Goal: Information Seeking & Learning: Learn about a topic

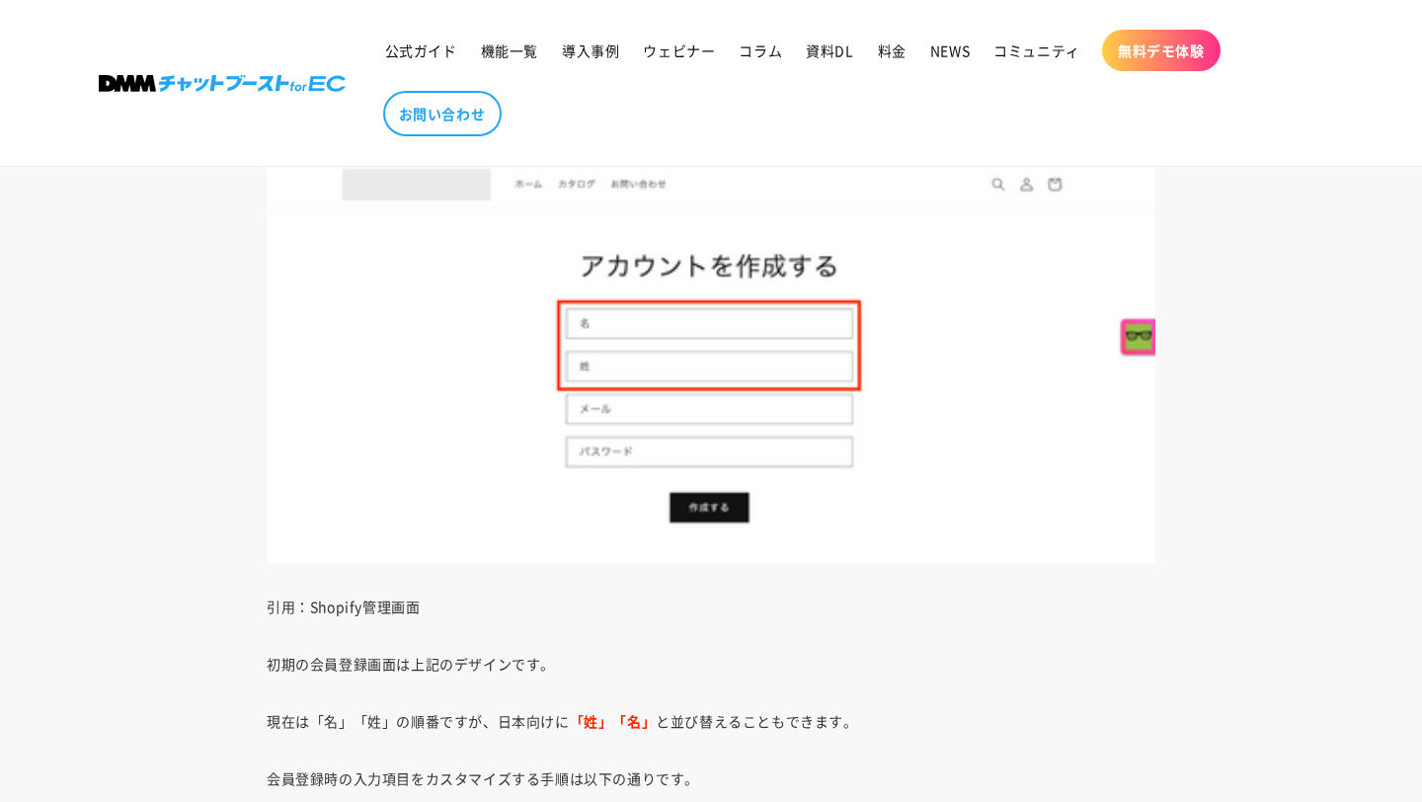
scroll to position [7154, 0]
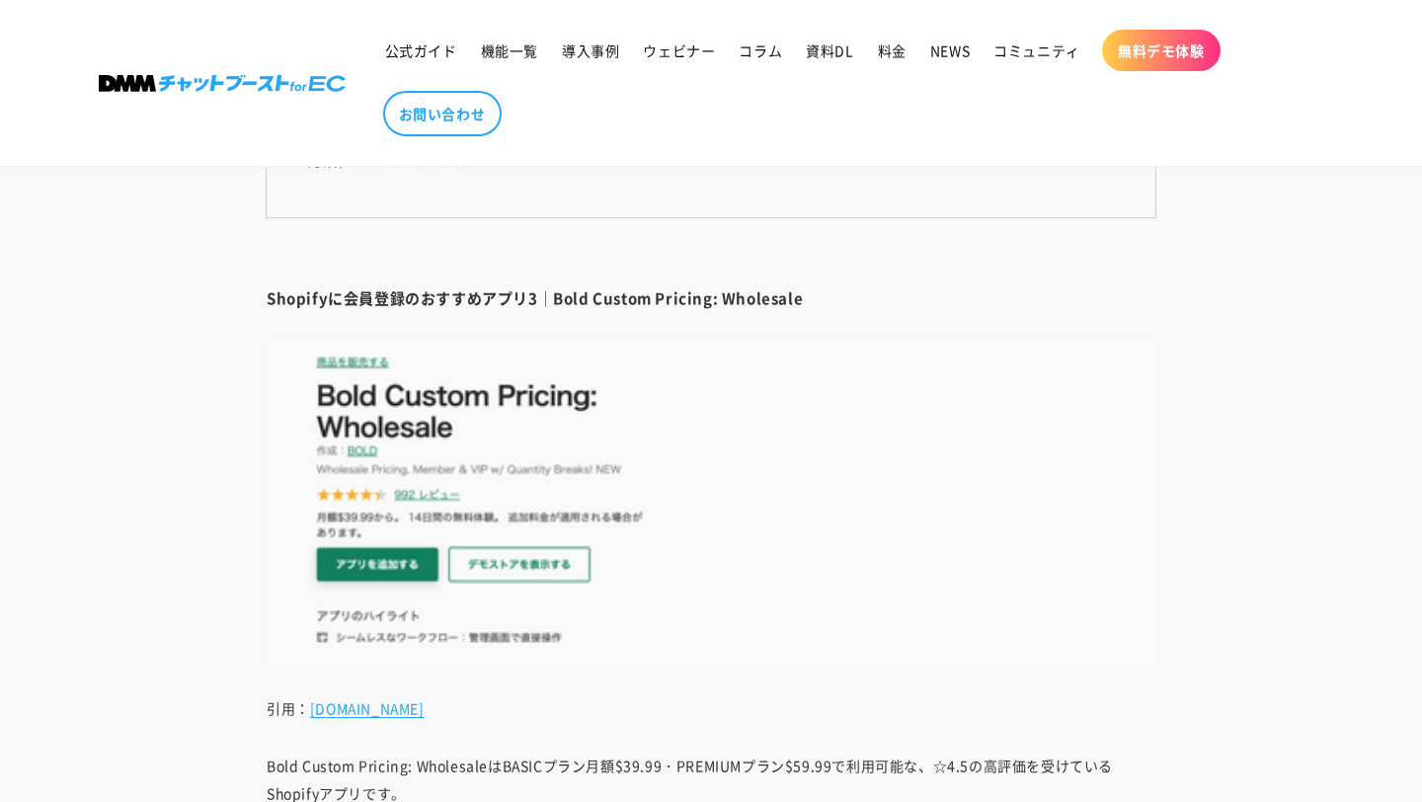
scroll to position [8142, 0]
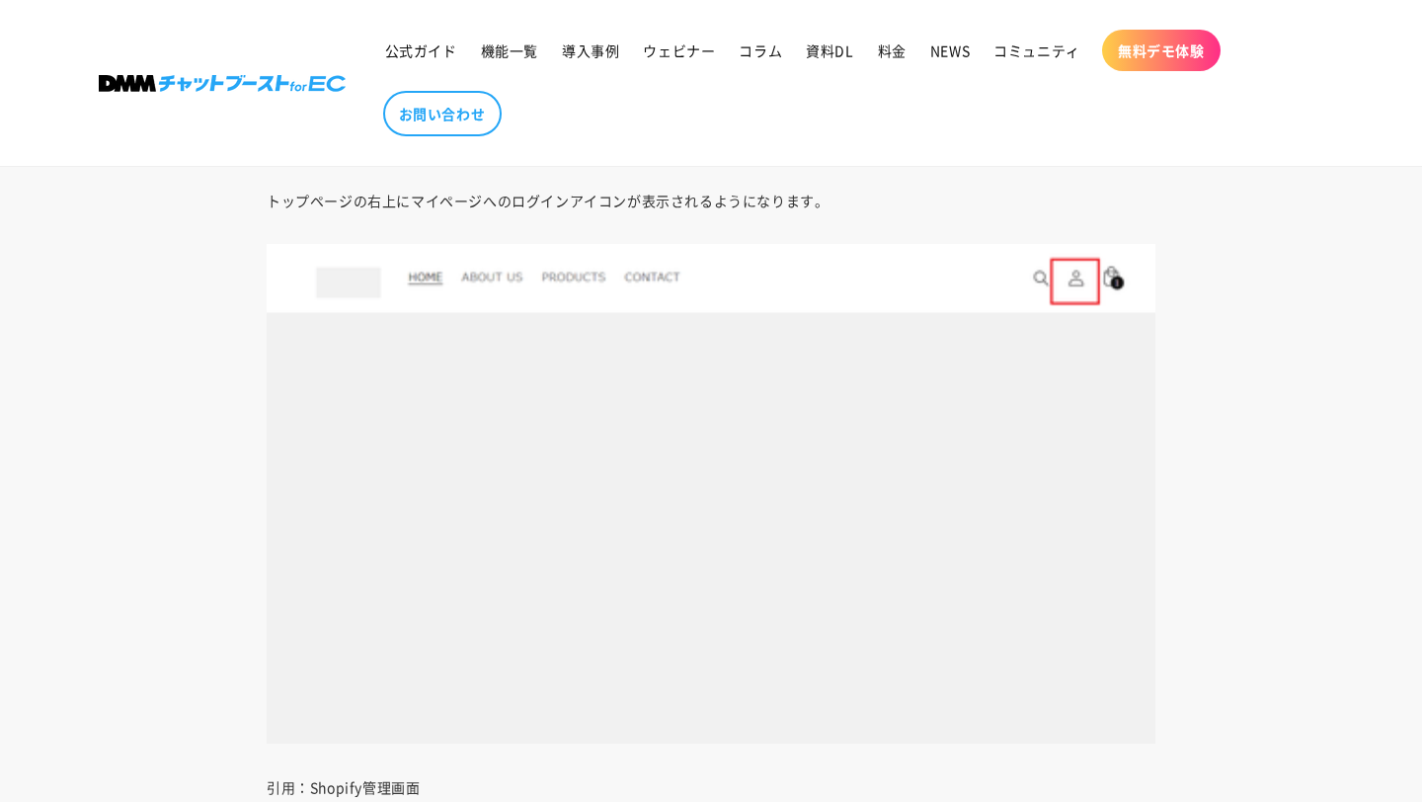
scroll to position [3926, 0]
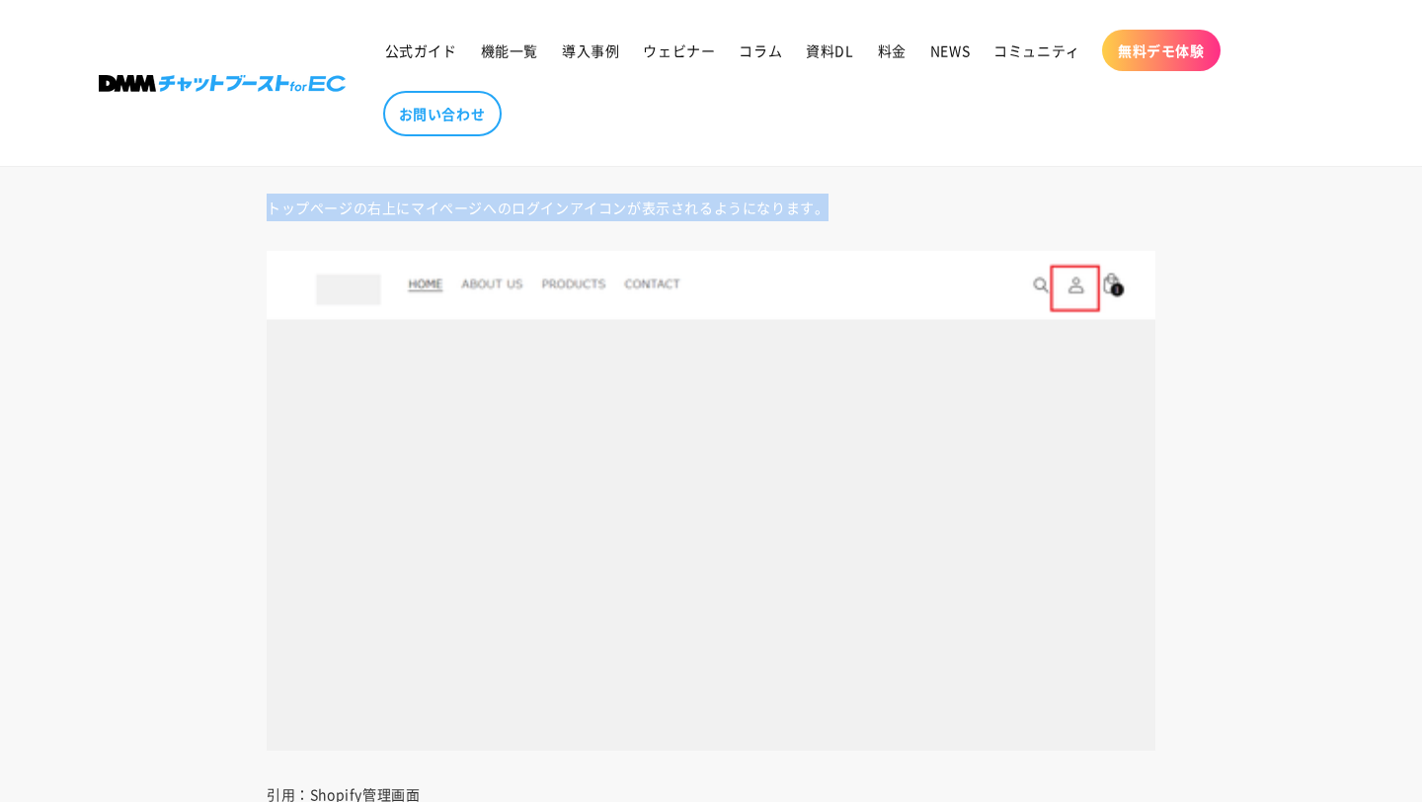
drag, startPoint x: 267, startPoint y: 209, endPoint x: 845, endPoint y: 208, distance: 578.5
click at [847, 209] on p "トップページの右上にマイページへのログインアイコンが表示されるようになります。" at bounding box center [711, 208] width 889 height 28
copy p "トップページの右上にマイページへのログインアイコンが表示されるようになります。"
